Goal: Navigation & Orientation: Find specific page/section

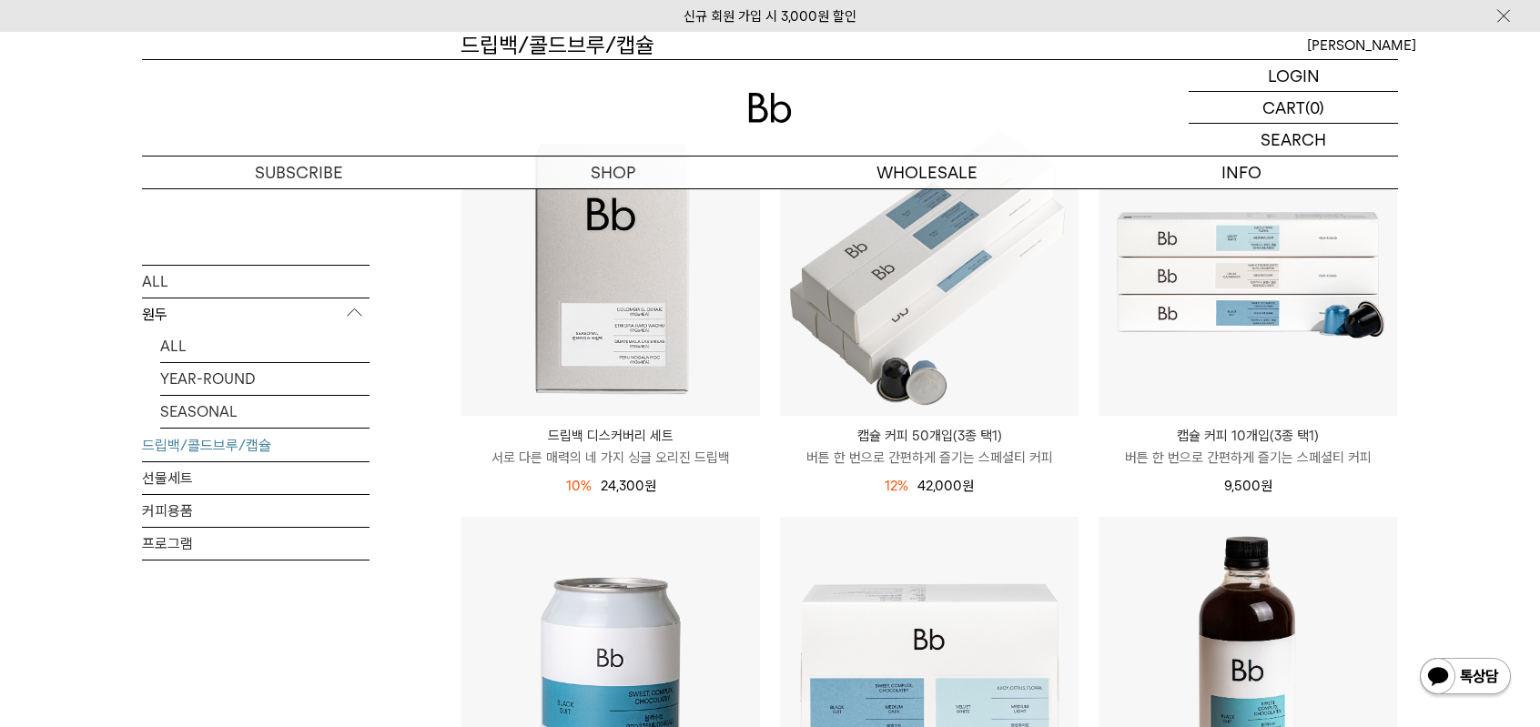
scroll to position [242, 0]
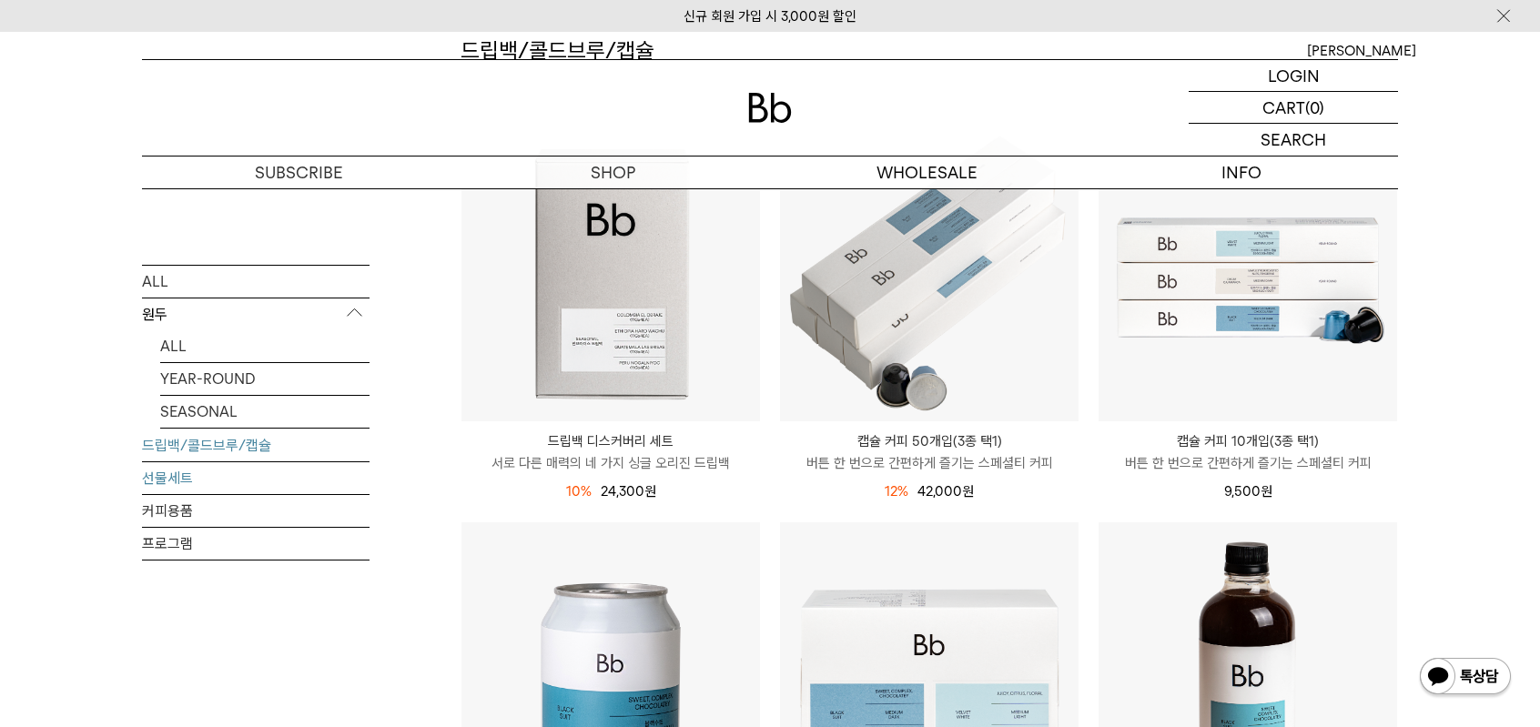
click at [192, 472] on link "선물세트" at bounding box center [256, 477] width 228 height 32
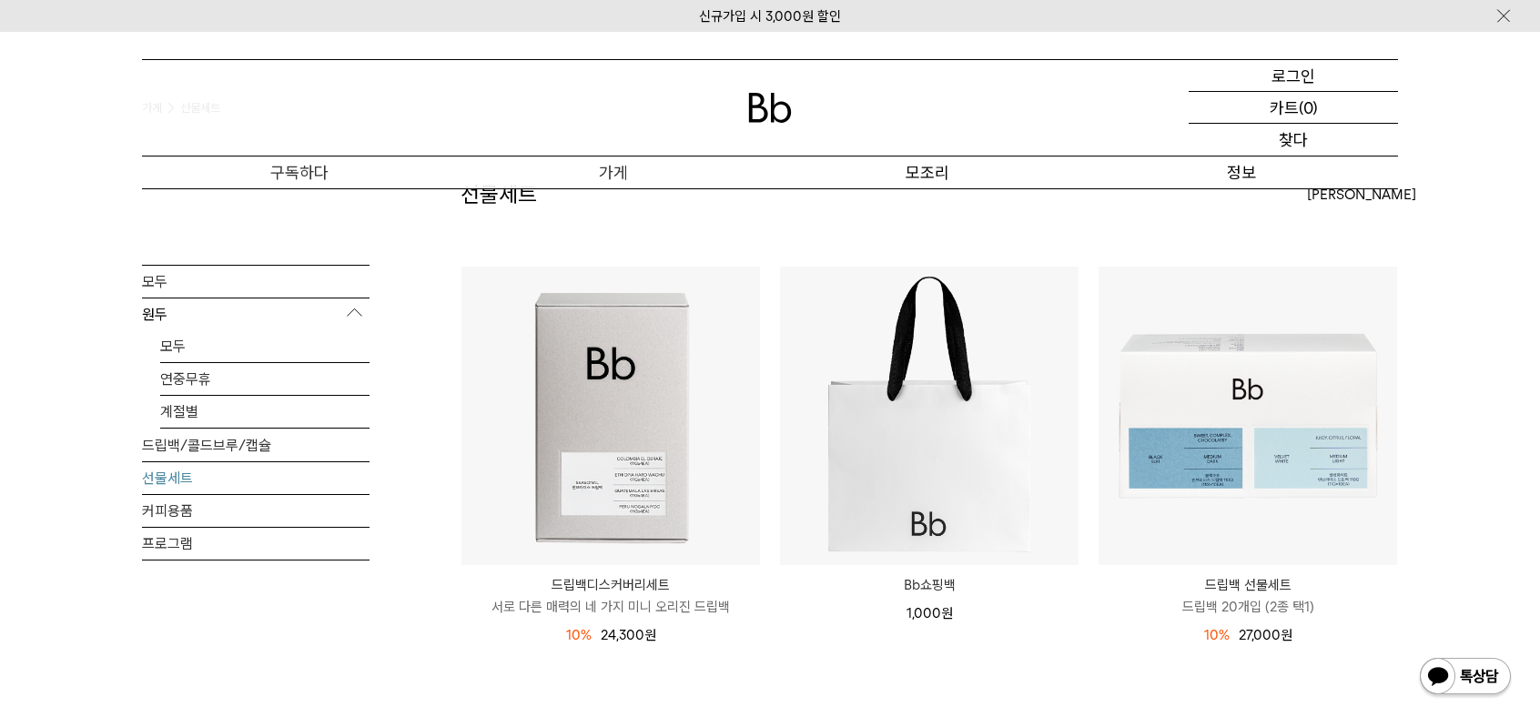
scroll to position [51, 0]
